Goal: Transaction & Acquisition: Purchase product/service

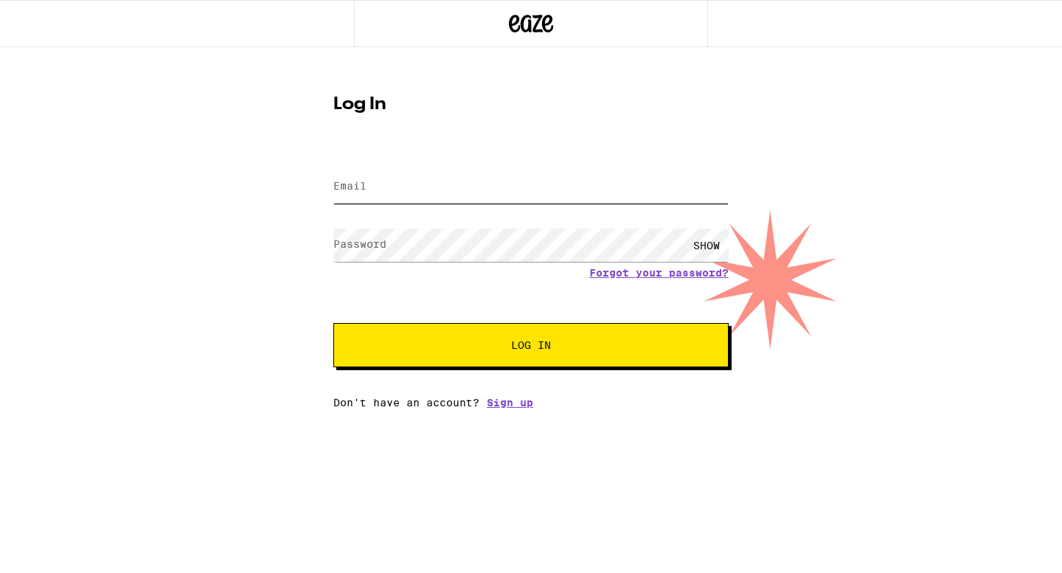
click at [524, 190] on input "Email" at bounding box center [530, 186] width 395 height 33
type input "[EMAIL_ADDRESS][DOMAIN_NAME]"
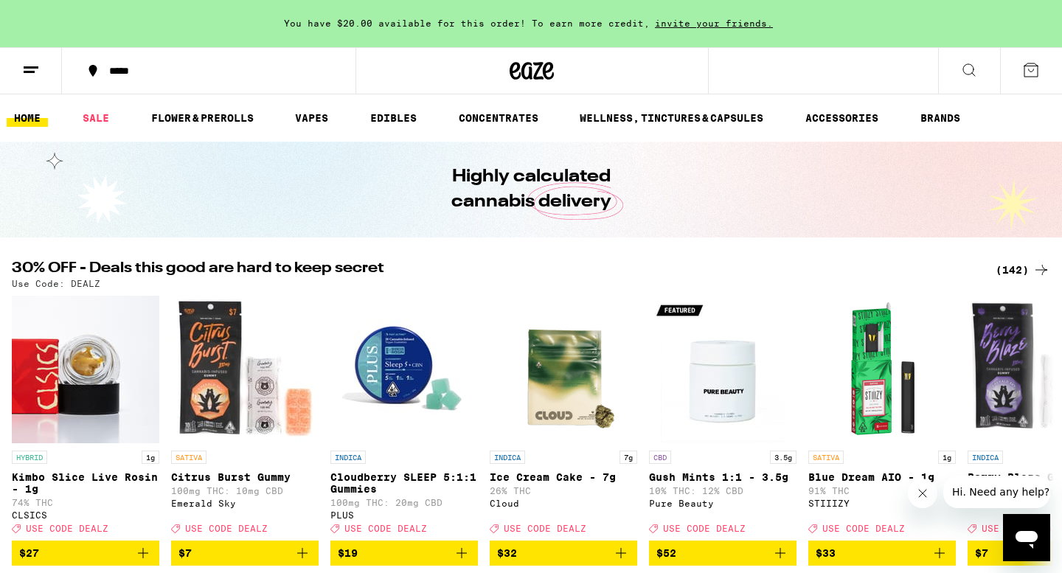
click at [125, 76] on div "*****" at bounding box center [218, 71] width 232 height 10
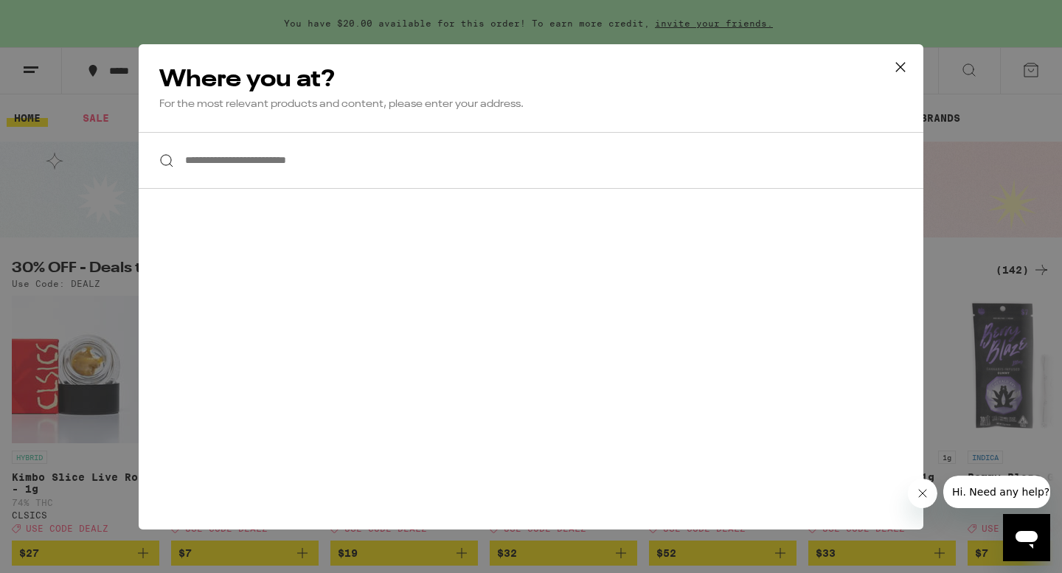
click at [313, 170] on input "**********" at bounding box center [531, 160] width 785 height 57
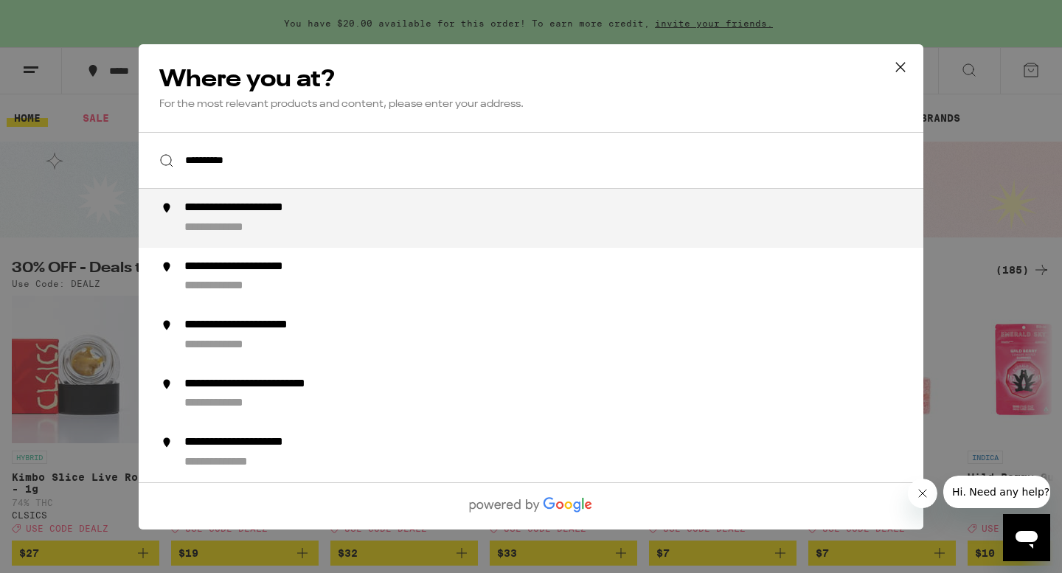
click at [336, 222] on div "**********" at bounding box center [560, 218] width 752 height 35
type input "**********"
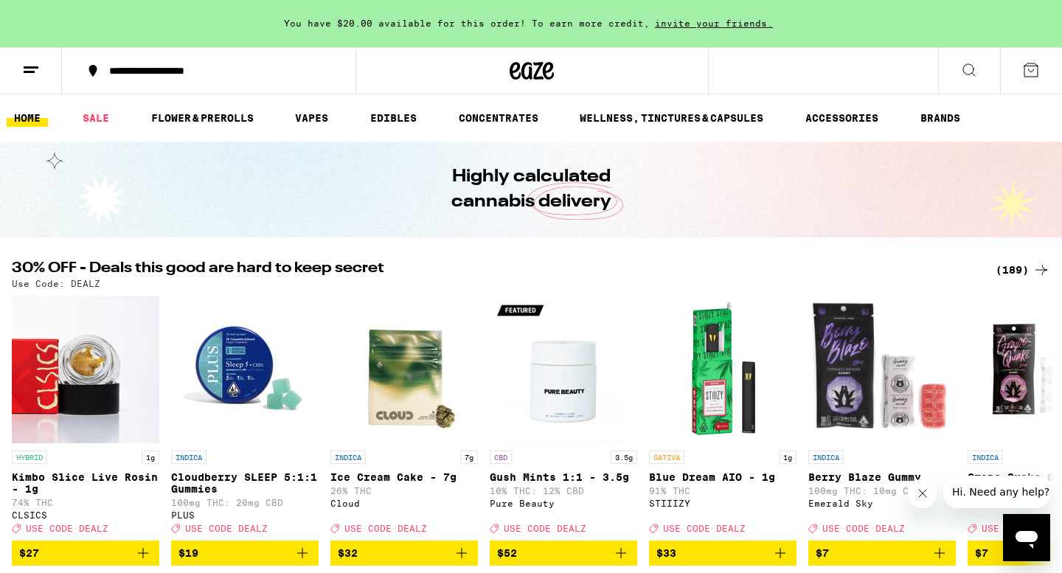
click at [1015, 270] on div "(189)" at bounding box center [1023, 270] width 55 height 18
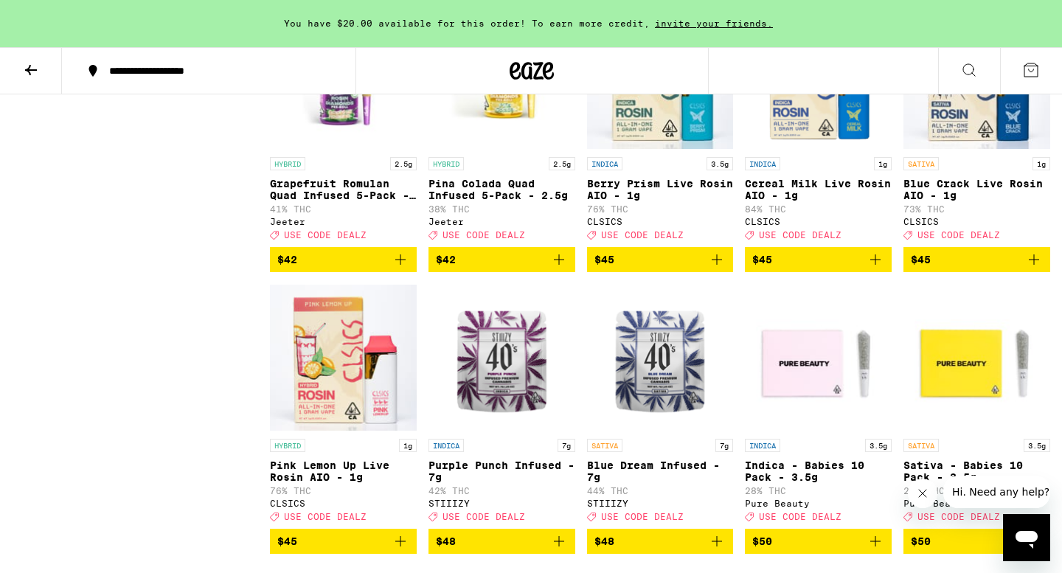
scroll to position [9413, 0]
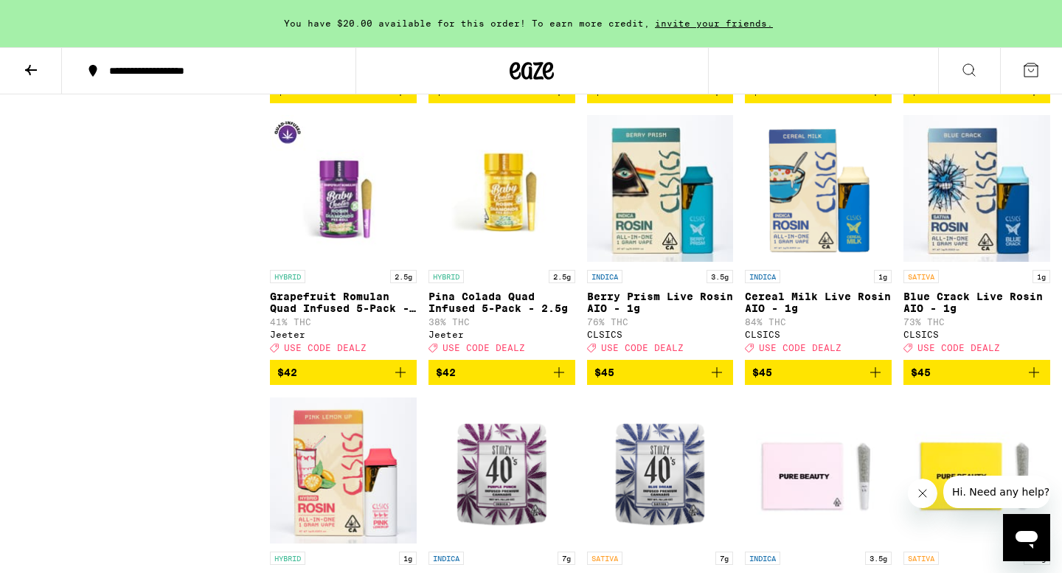
click at [1030, 100] on icon "Add to bag" at bounding box center [1034, 91] width 18 height 18
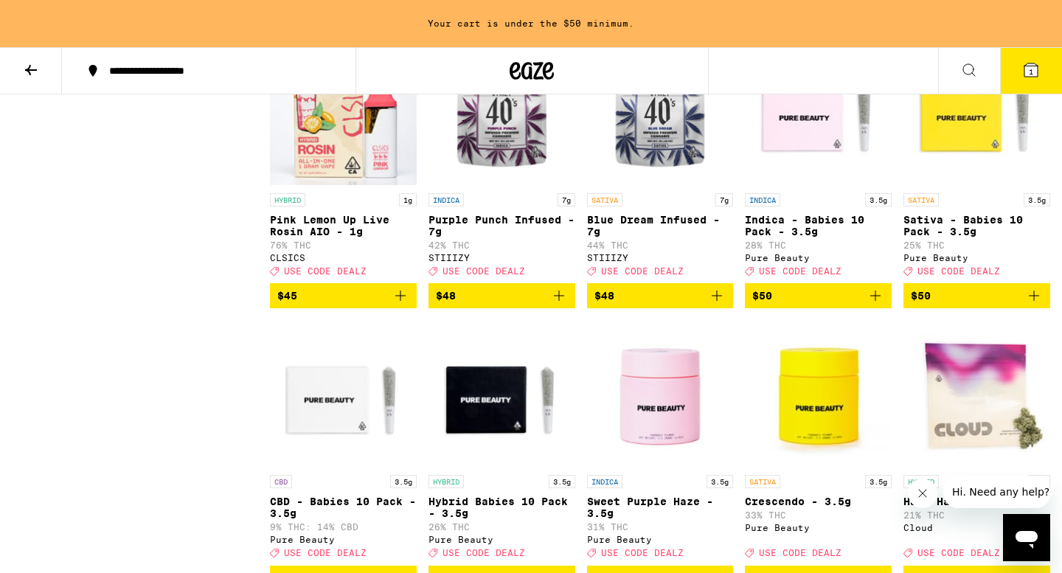
scroll to position [9693, 0]
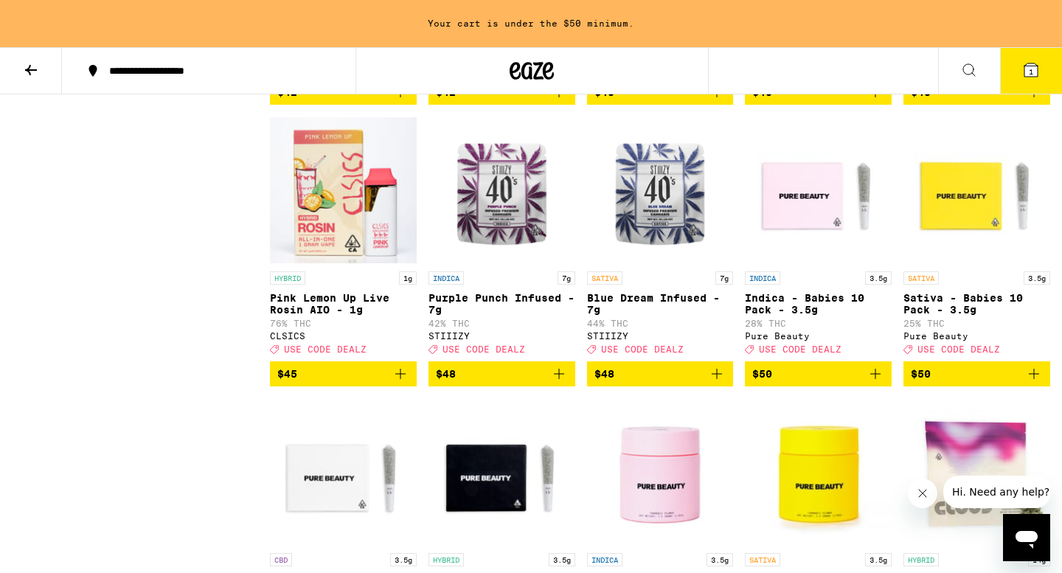
click at [561, 101] on icon "Add to bag" at bounding box center [559, 92] width 18 height 18
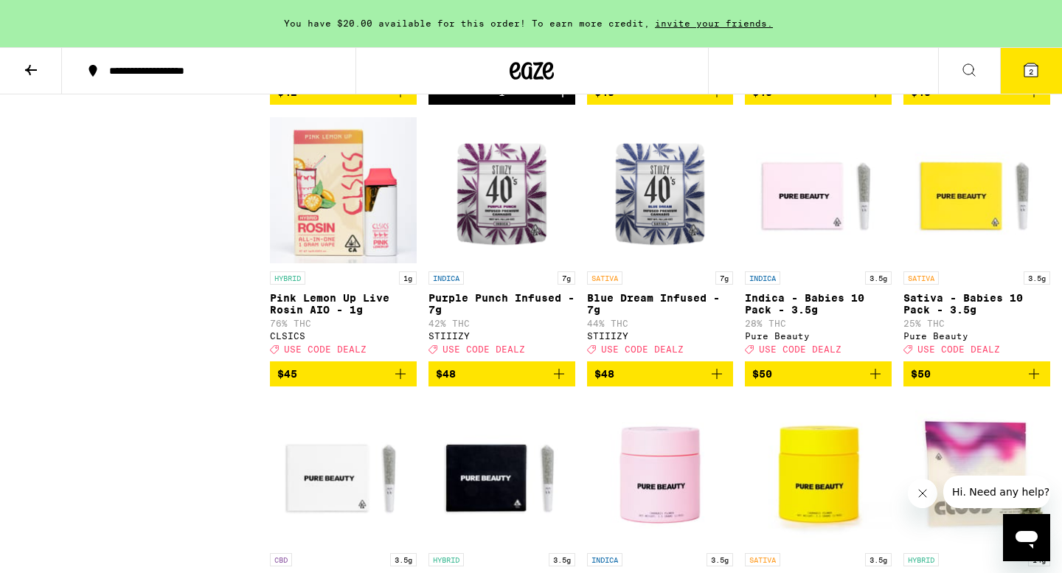
click at [400, 97] on icon "Add to bag" at bounding box center [400, 92] width 10 height 10
click at [1046, 72] on button "3" at bounding box center [1031, 71] width 62 height 46
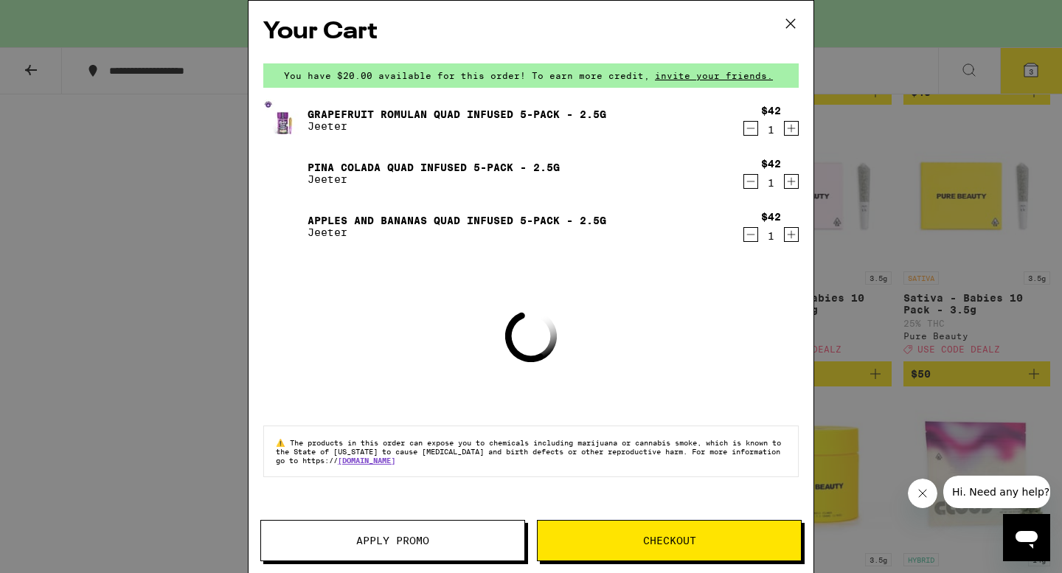
click at [416, 535] on span "Apply Promo" at bounding box center [392, 540] width 73 height 10
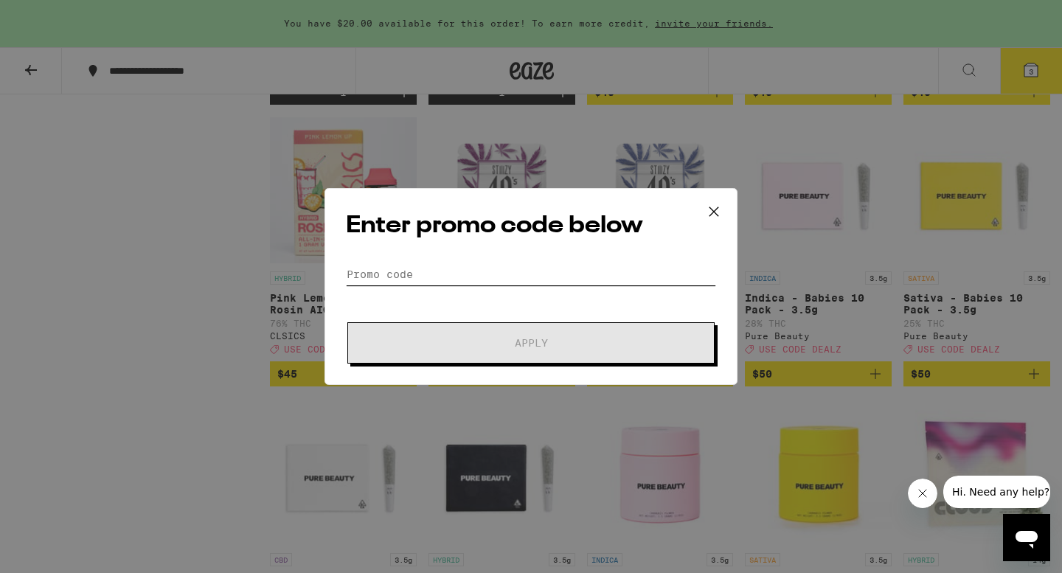
click at [407, 272] on input "Promo Code" at bounding box center [531, 274] width 370 height 22
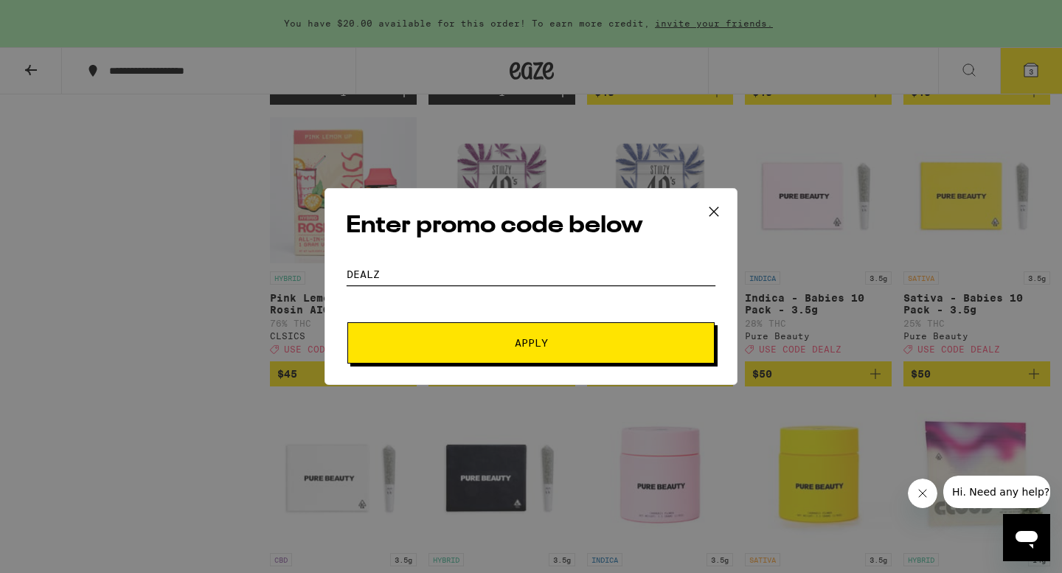
type input "dealz"
click at [483, 354] on button "Apply" at bounding box center [530, 342] width 367 height 41
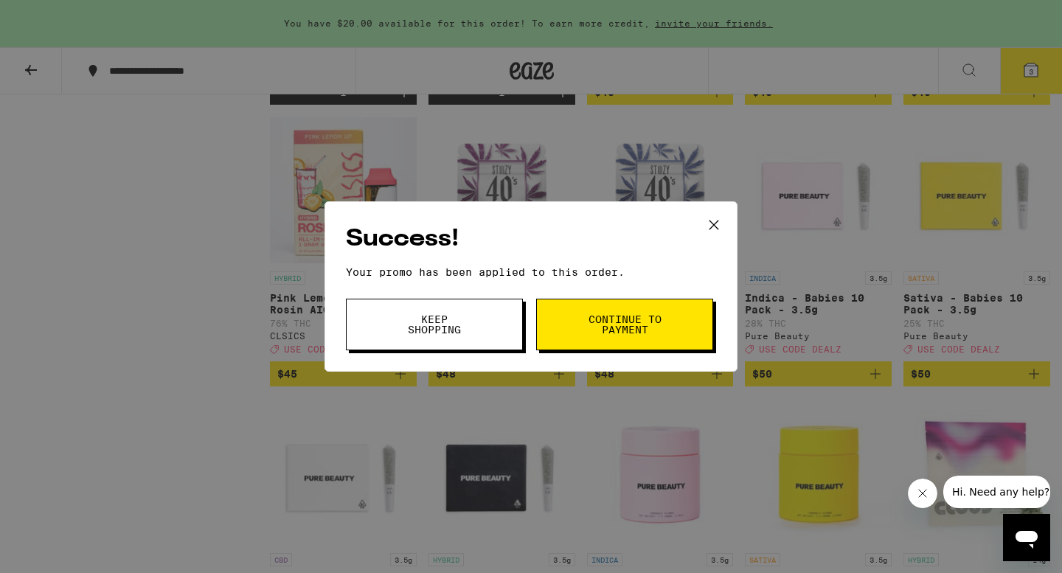
click at [625, 314] on span "Continue to payment" at bounding box center [624, 324] width 75 height 21
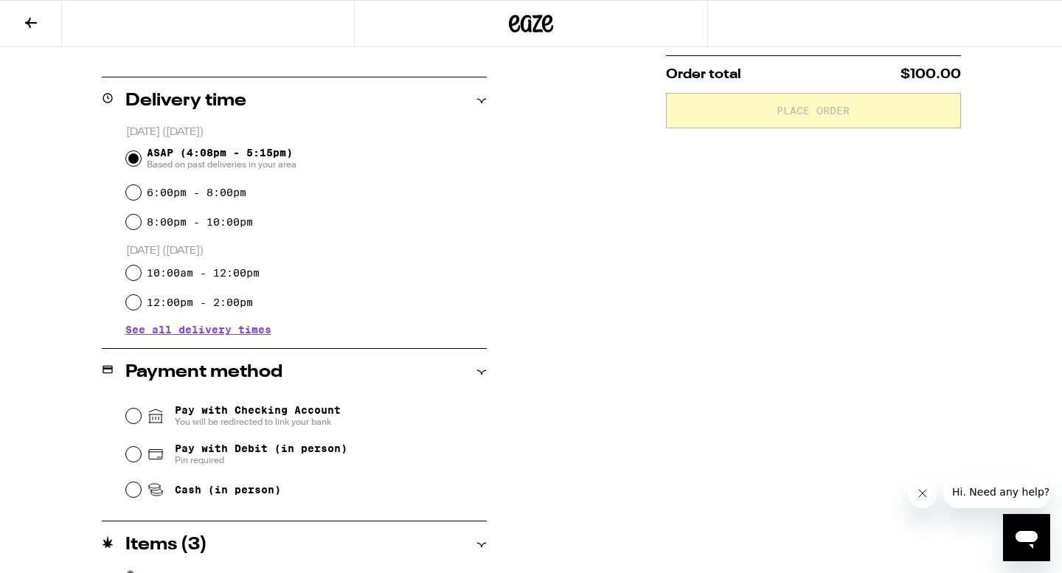
scroll to position [383, 0]
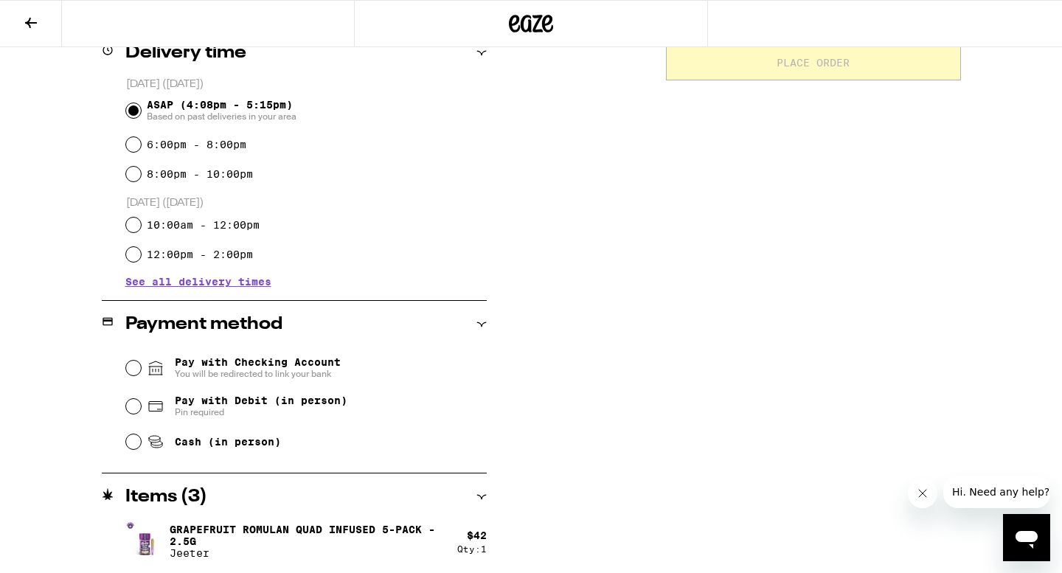
click at [282, 406] on span "Pay with Debit (in person)" at bounding box center [261, 401] width 173 height 12
click at [141, 406] on input "Pay with Debit (in person) Pin required" at bounding box center [133, 406] width 15 height 15
radio input "true"
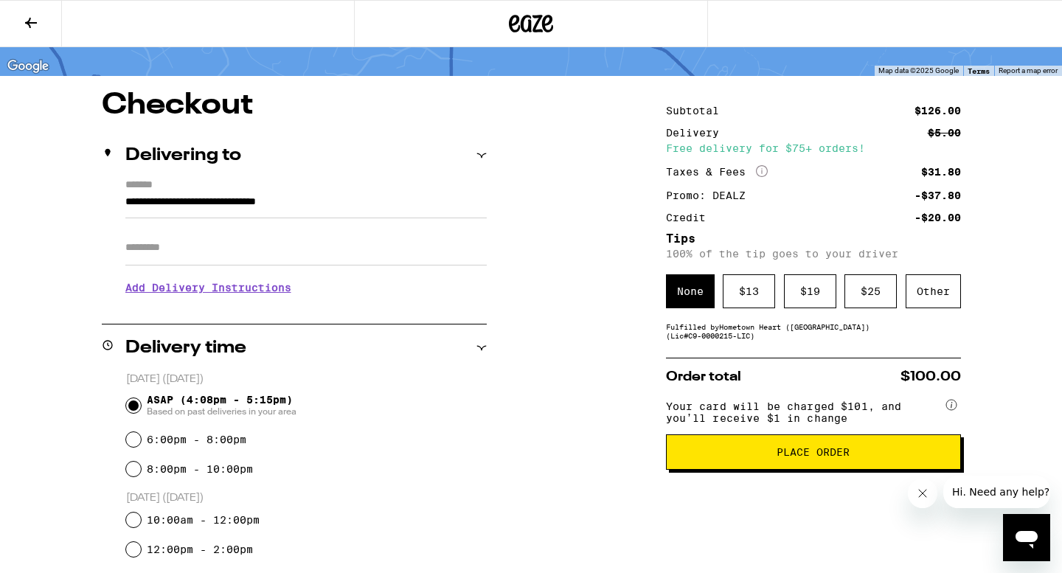
scroll to position [0, 0]
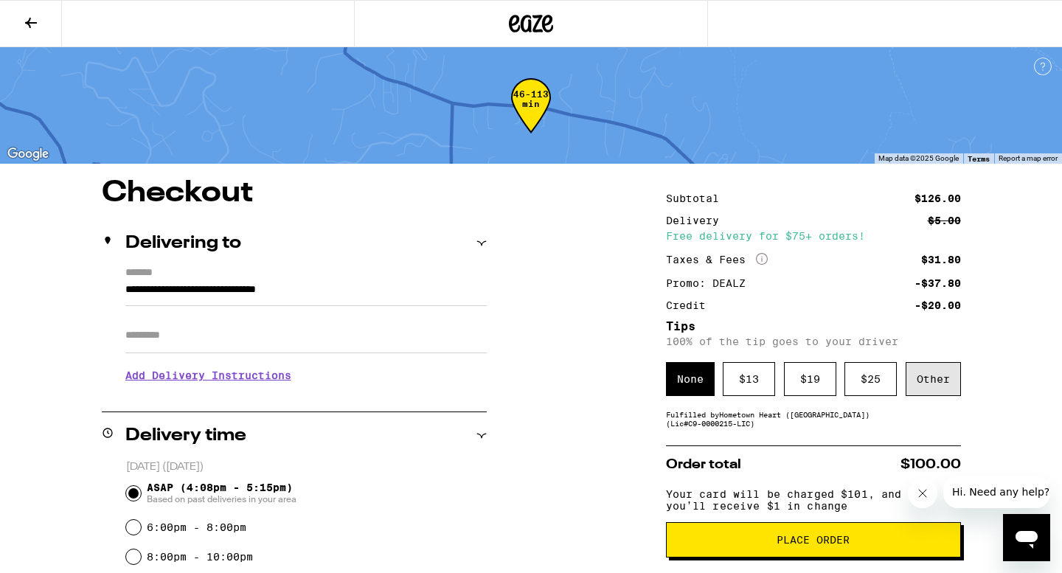
click at [929, 386] on div "Other" at bounding box center [933, 379] width 55 height 34
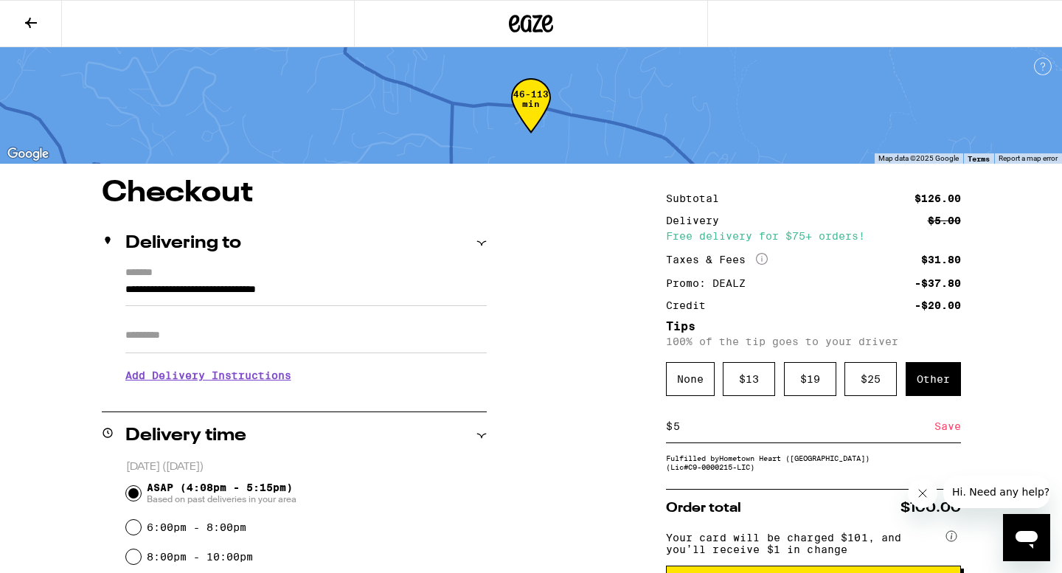
type input "5"
click at [948, 431] on div "Save" at bounding box center [947, 426] width 27 height 32
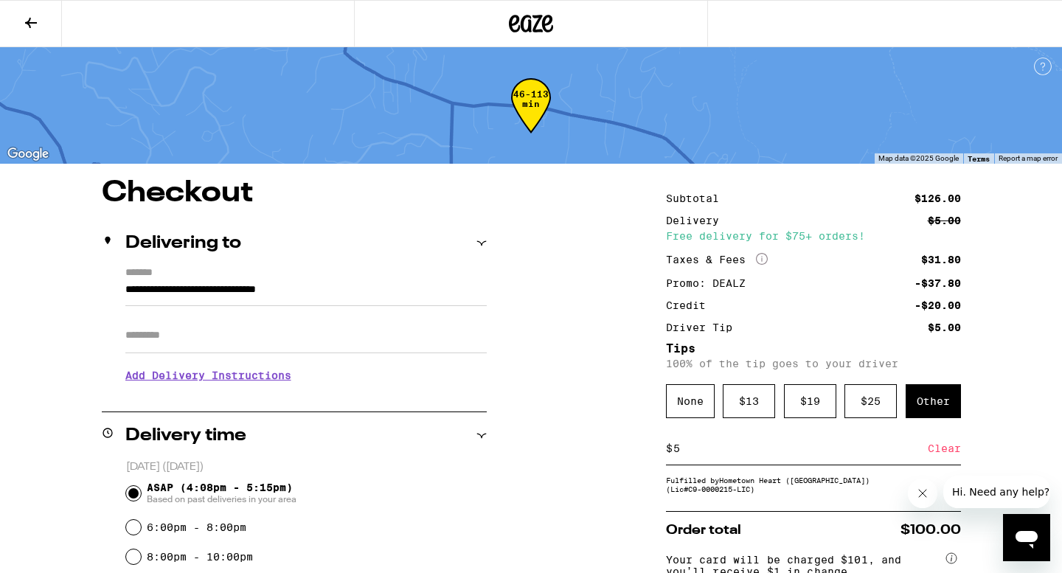
scroll to position [125, 0]
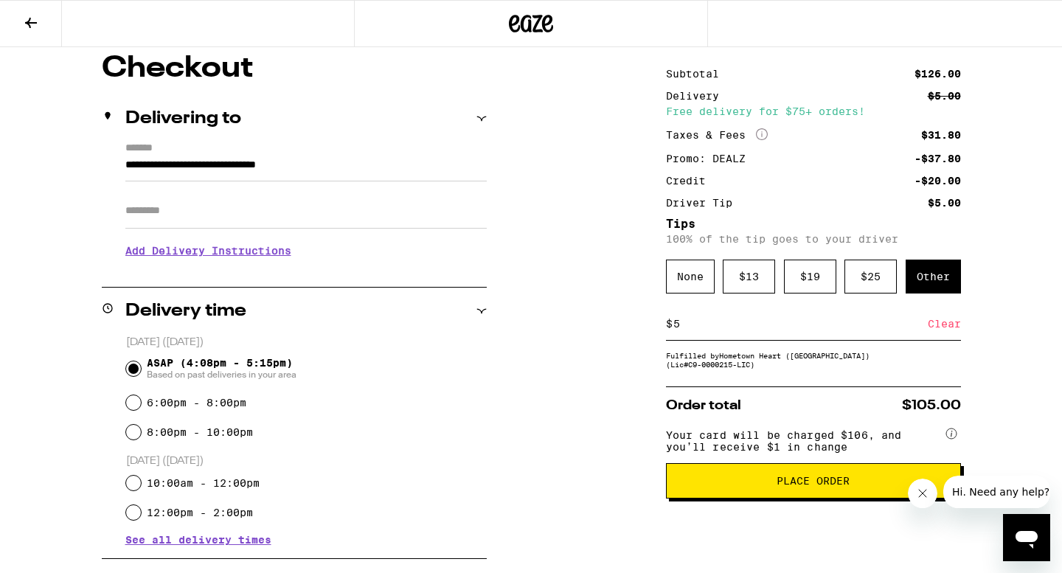
click at [951, 331] on div "Clear" at bounding box center [944, 324] width 33 height 32
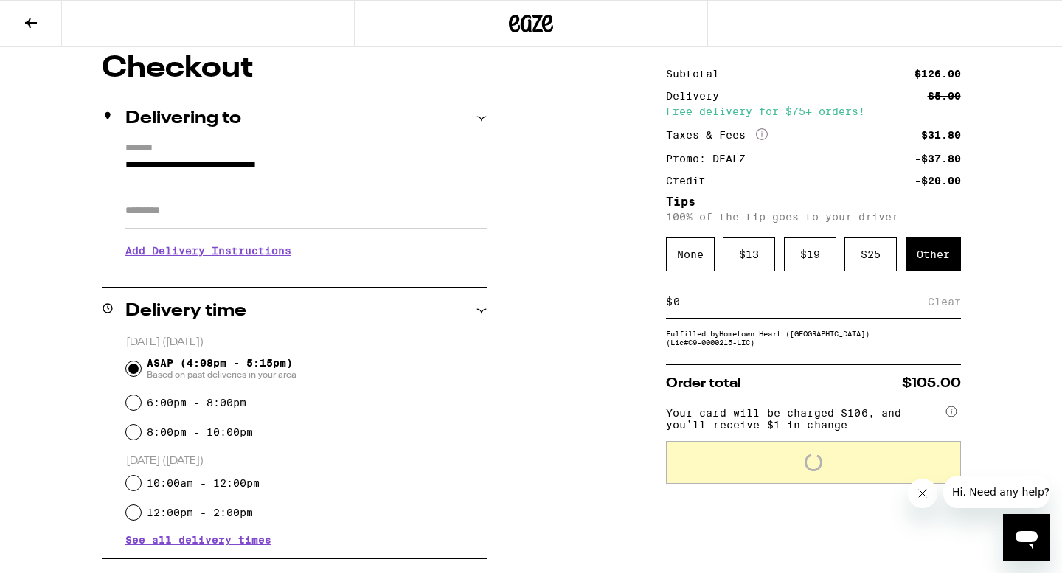
click at [688, 308] on input at bounding box center [800, 301] width 255 height 13
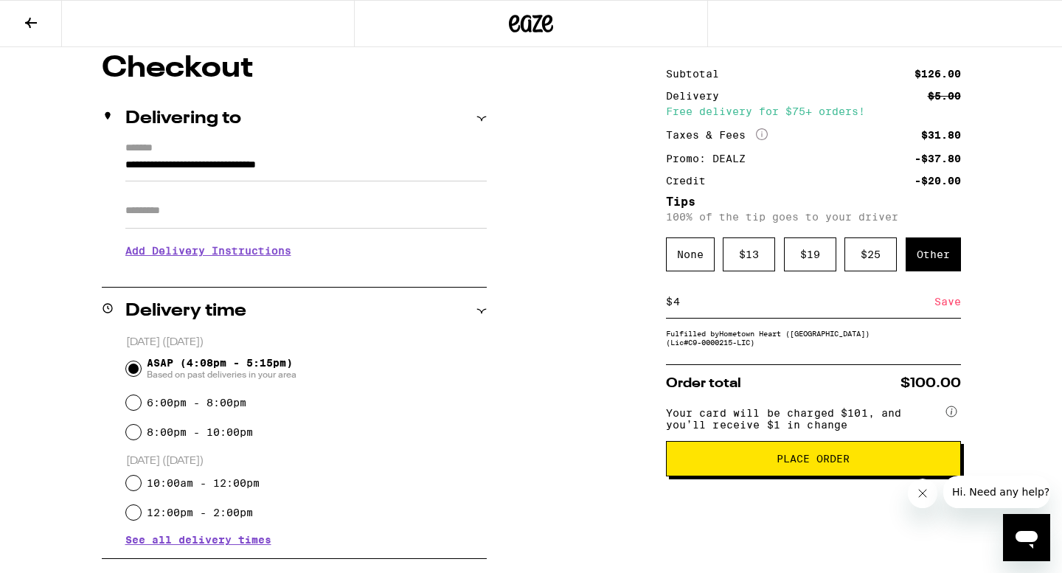
type input "4"
click at [946, 309] on div "Save" at bounding box center [947, 301] width 27 height 32
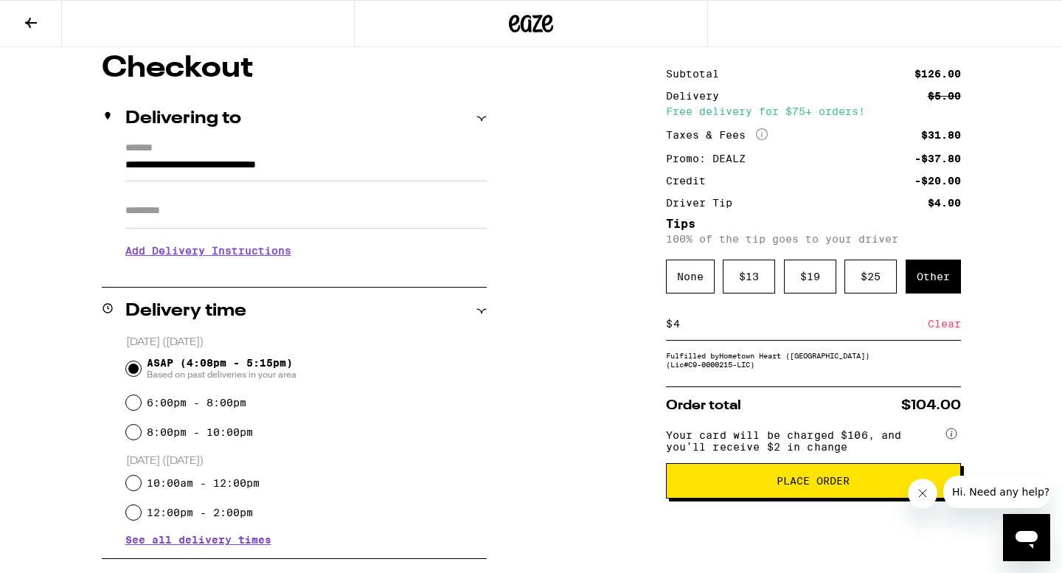
click at [782, 486] on span "Place Order" at bounding box center [813, 481] width 73 height 10
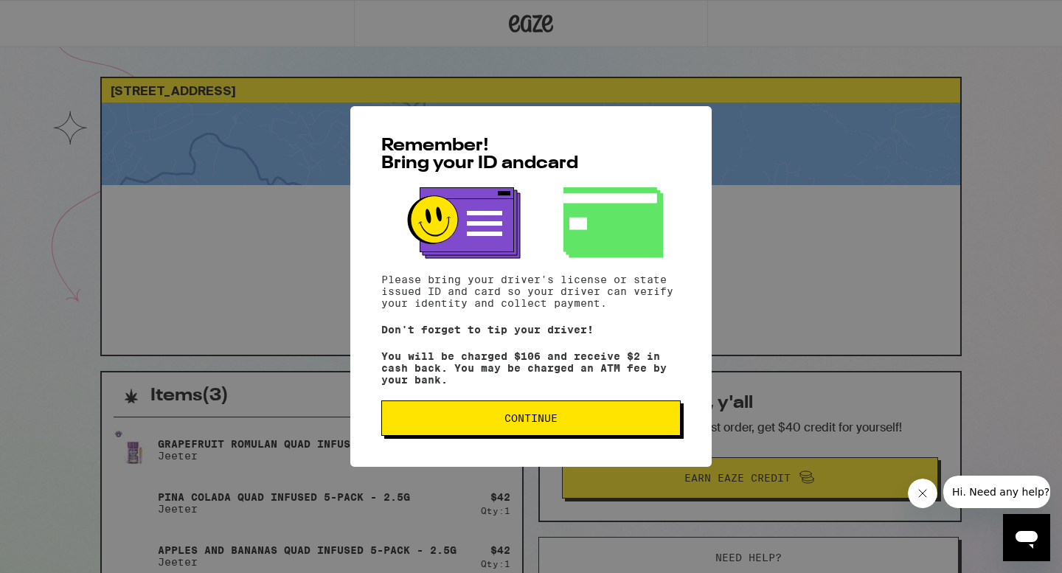
click at [607, 431] on button "Continue" at bounding box center [530, 417] width 299 height 35
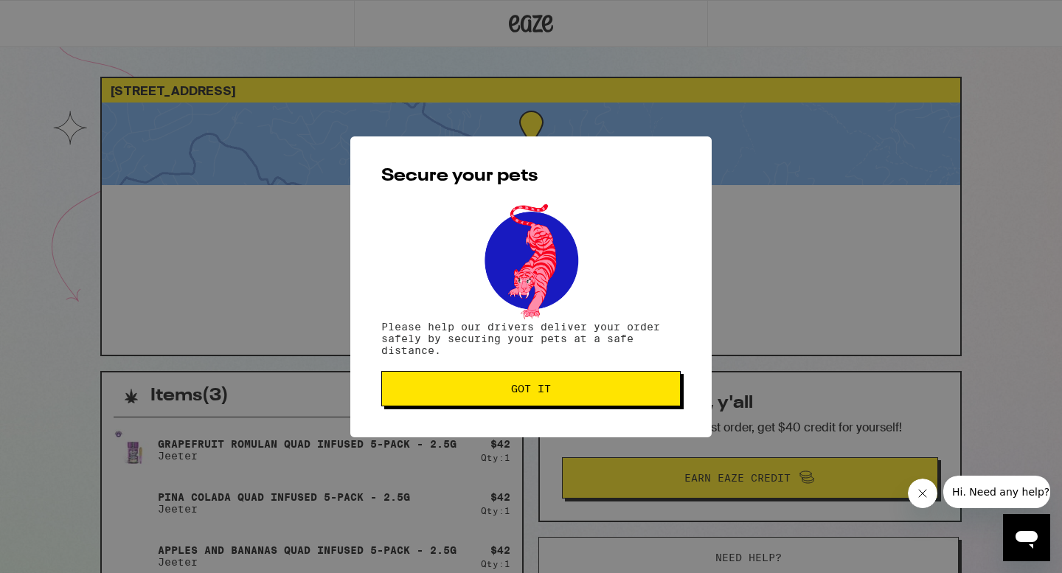
click at [600, 384] on button "Got it" at bounding box center [530, 388] width 299 height 35
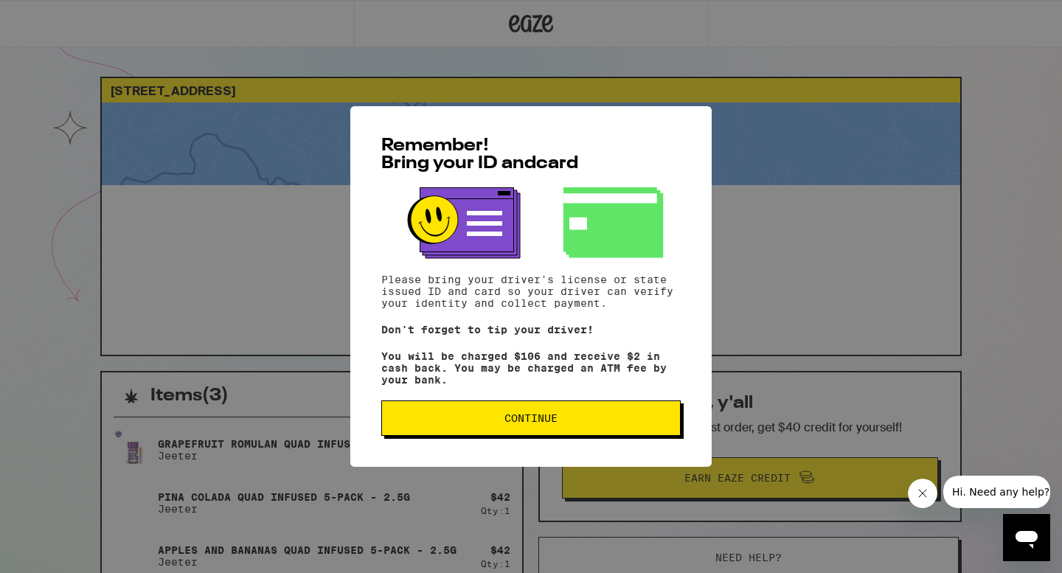
click at [535, 421] on span "Continue" at bounding box center [530, 418] width 53 height 10
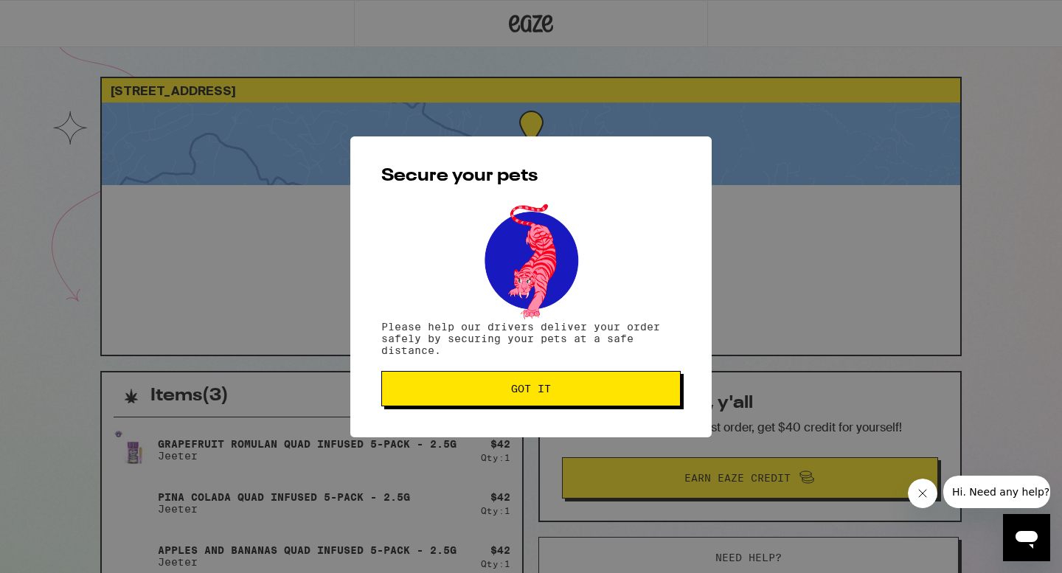
click at [479, 391] on span "Got it" at bounding box center [531, 388] width 274 height 10
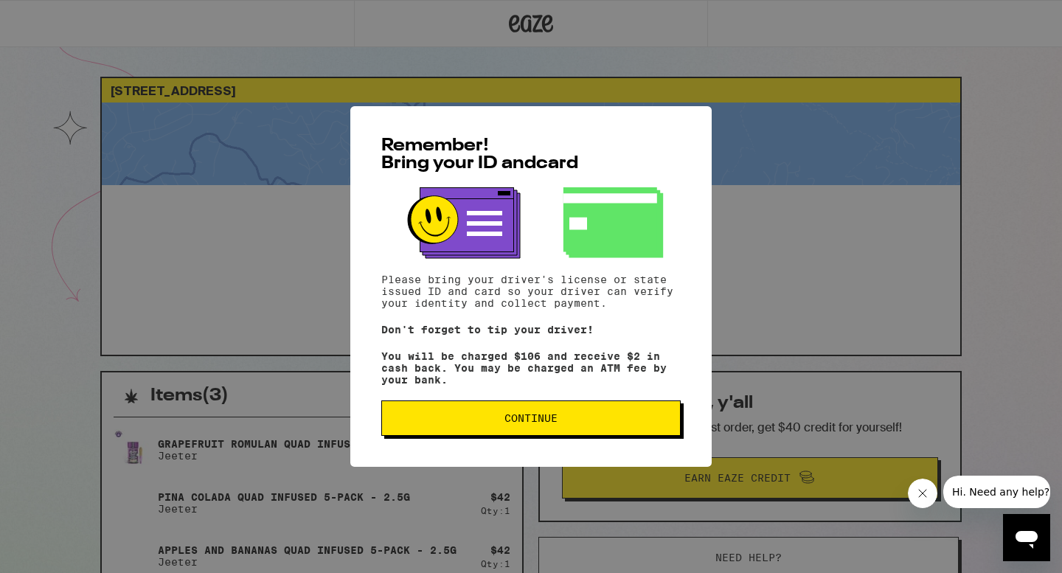
click at [527, 418] on span "Continue" at bounding box center [530, 418] width 53 height 10
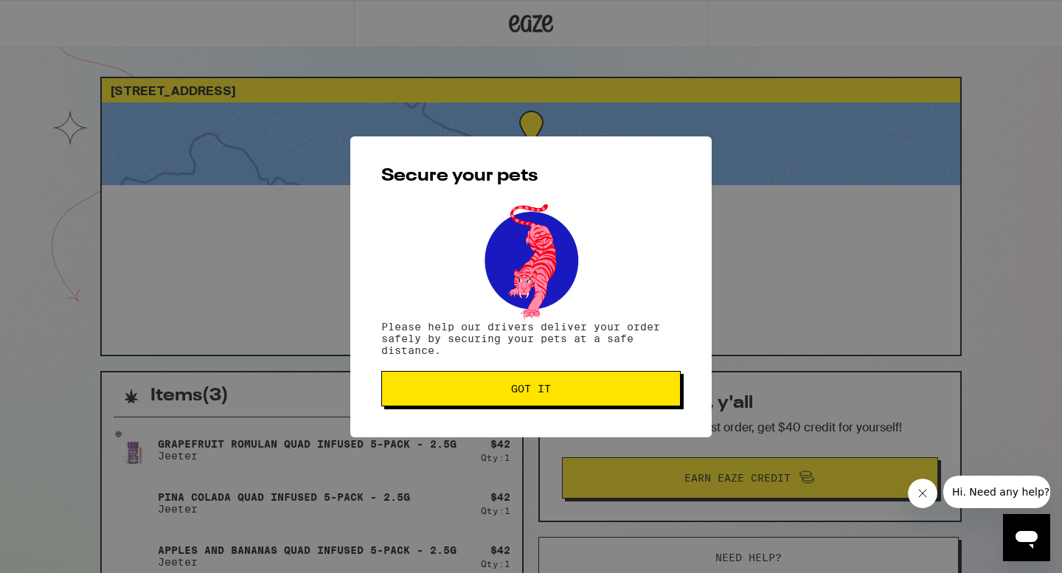
click at [528, 389] on span "Got it" at bounding box center [531, 388] width 40 height 10
